Goal: Navigation & Orientation: Find specific page/section

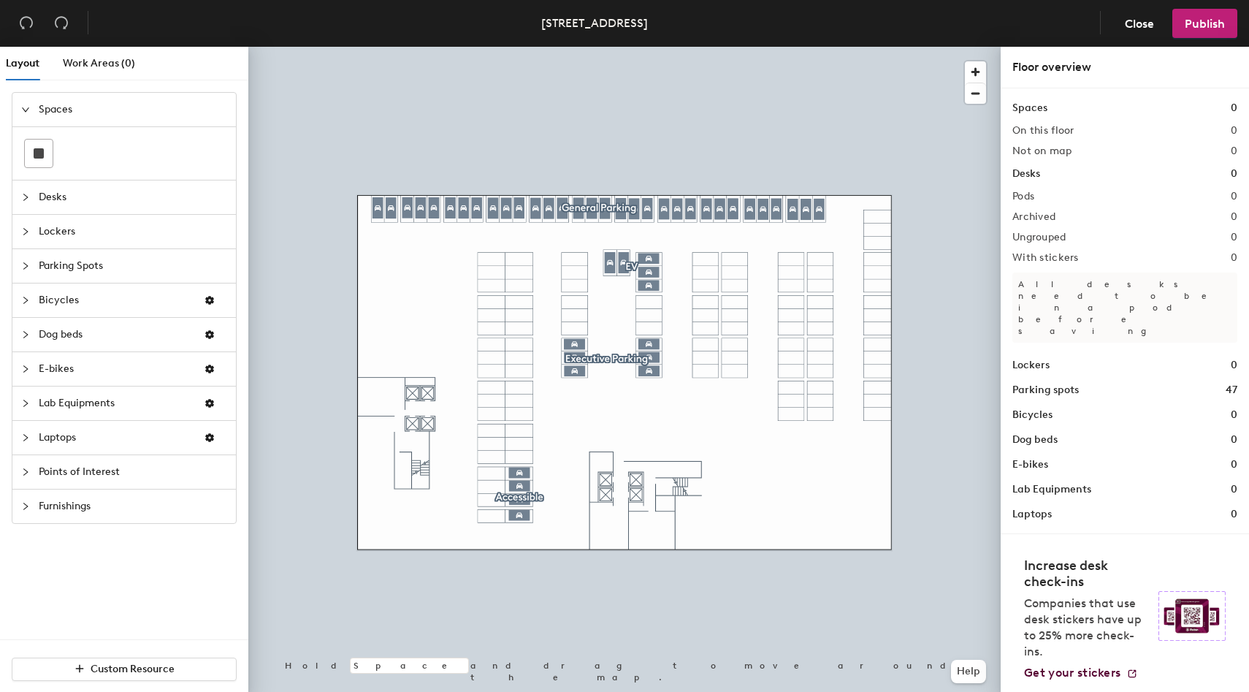
click at [87, 477] on span "Points of Interest" at bounding box center [133, 472] width 188 height 34
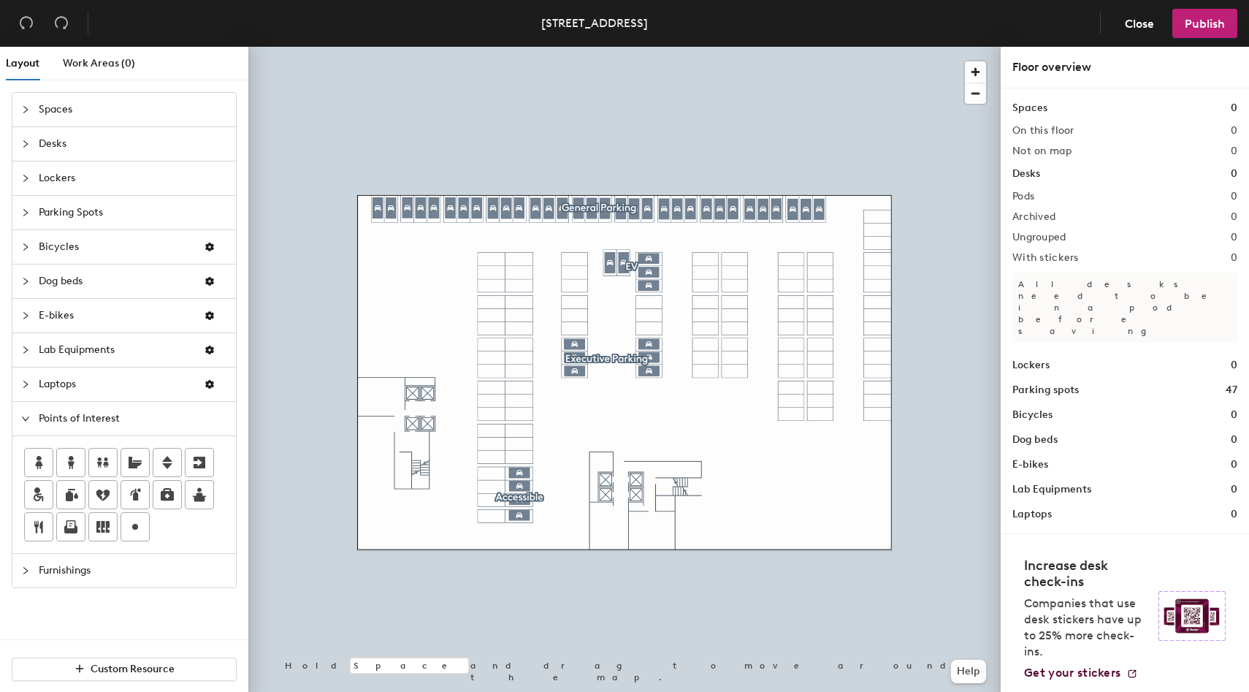
click at [25, 428] on div "Points of Interest" at bounding box center [124, 419] width 224 height 34
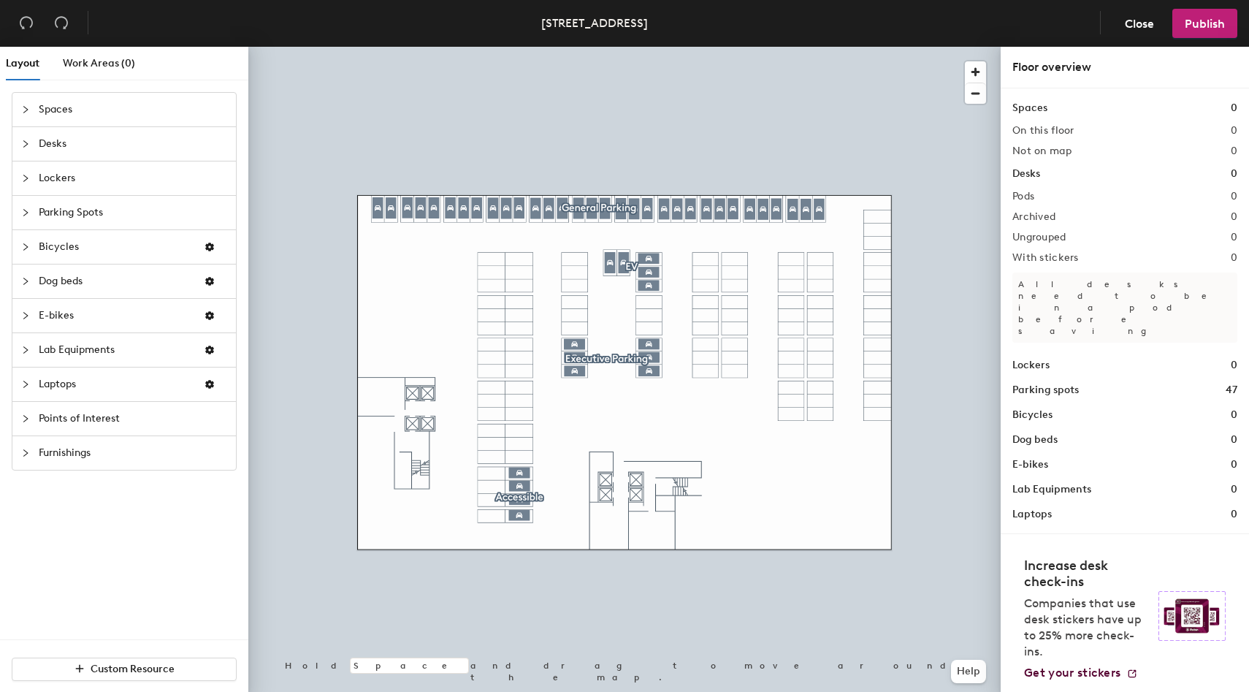
click at [65, 314] on span "E-bikes" at bounding box center [115, 316] width 153 height 34
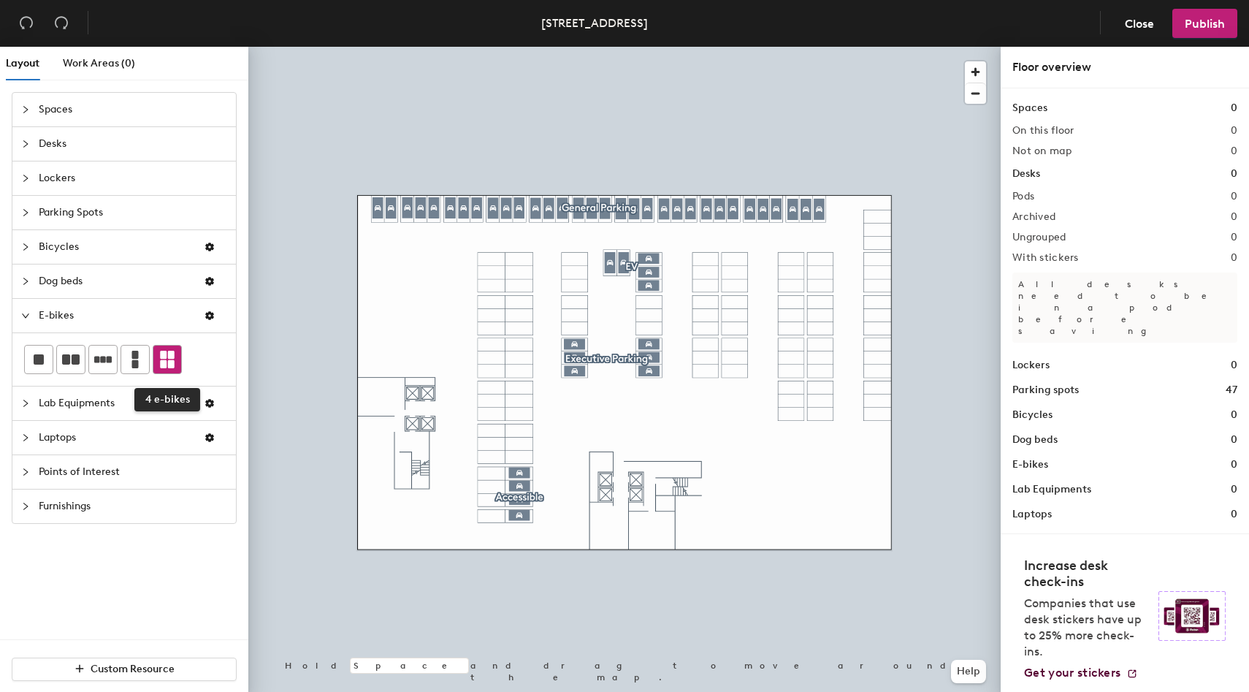
click at [168, 363] on icon at bounding box center [167, 360] width 15 height 18
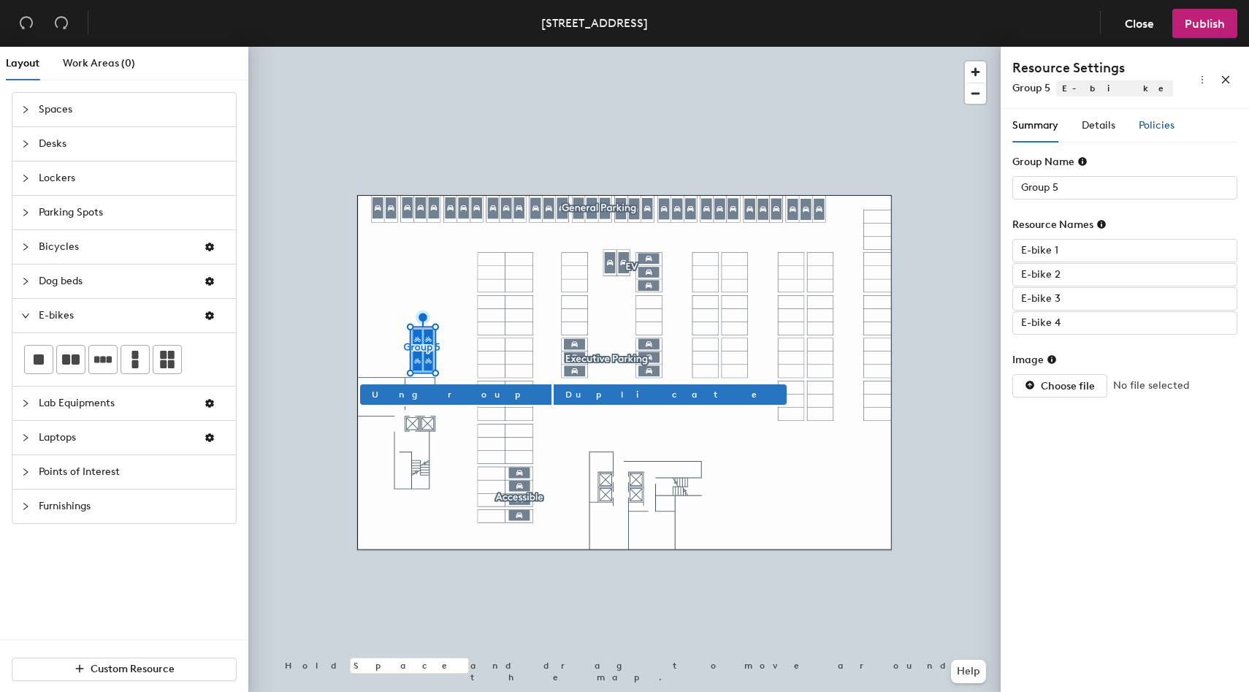
click at [1167, 128] on span "Policies" at bounding box center [1157, 125] width 36 height 12
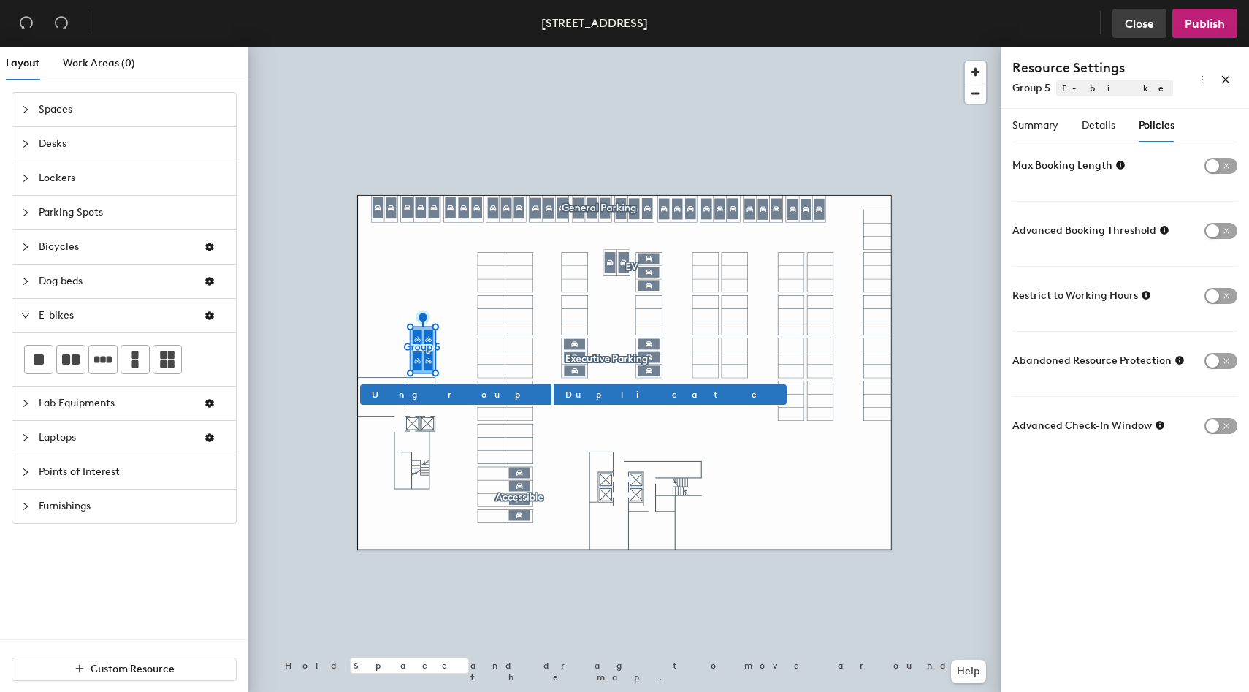
click at [1132, 29] on span "Close" at bounding box center [1139, 24] width 29 height 14
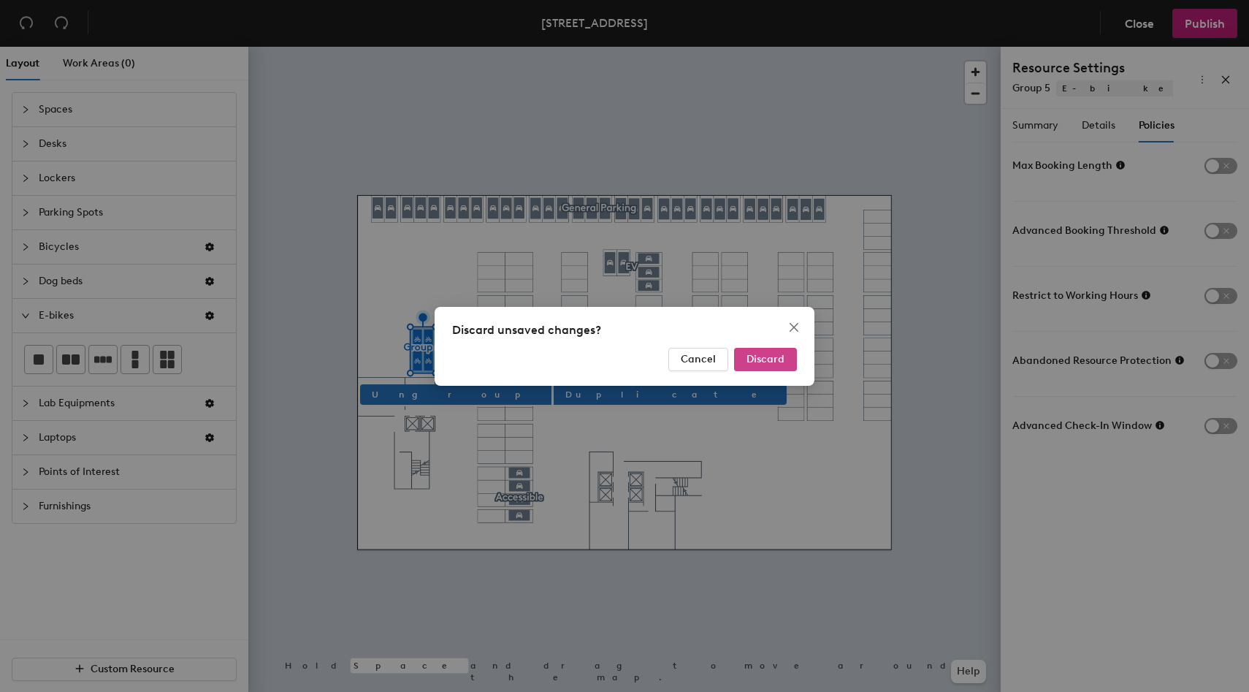
click at [773, 365] on span "Discard" at bounding box center [766, 359] width 38 height 12
